Goal: Download file/media

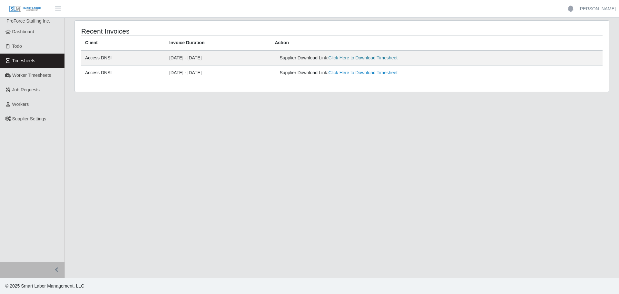
click at [397, 57] on link "Click Here to Download Timesheet" at bounding box center [362, 57] width 69 height 5
click at [398, 58] on link "Click Here to Download Timesheet" at bounding box center [362, 57] width 69 height 5
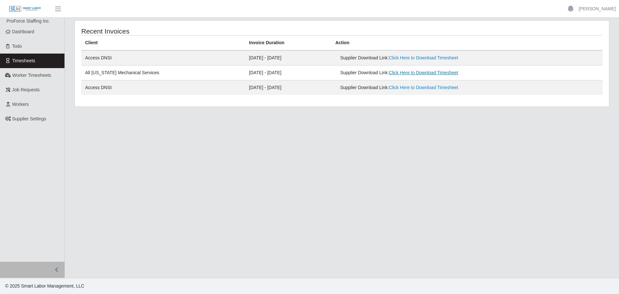
click at [413, 72] on link "Click Here to Download Timesheet" at bounding box center [423, 72] width 69 height 5
